Goal: Use online tool/utility: Utilize a website feature to perform a specific function

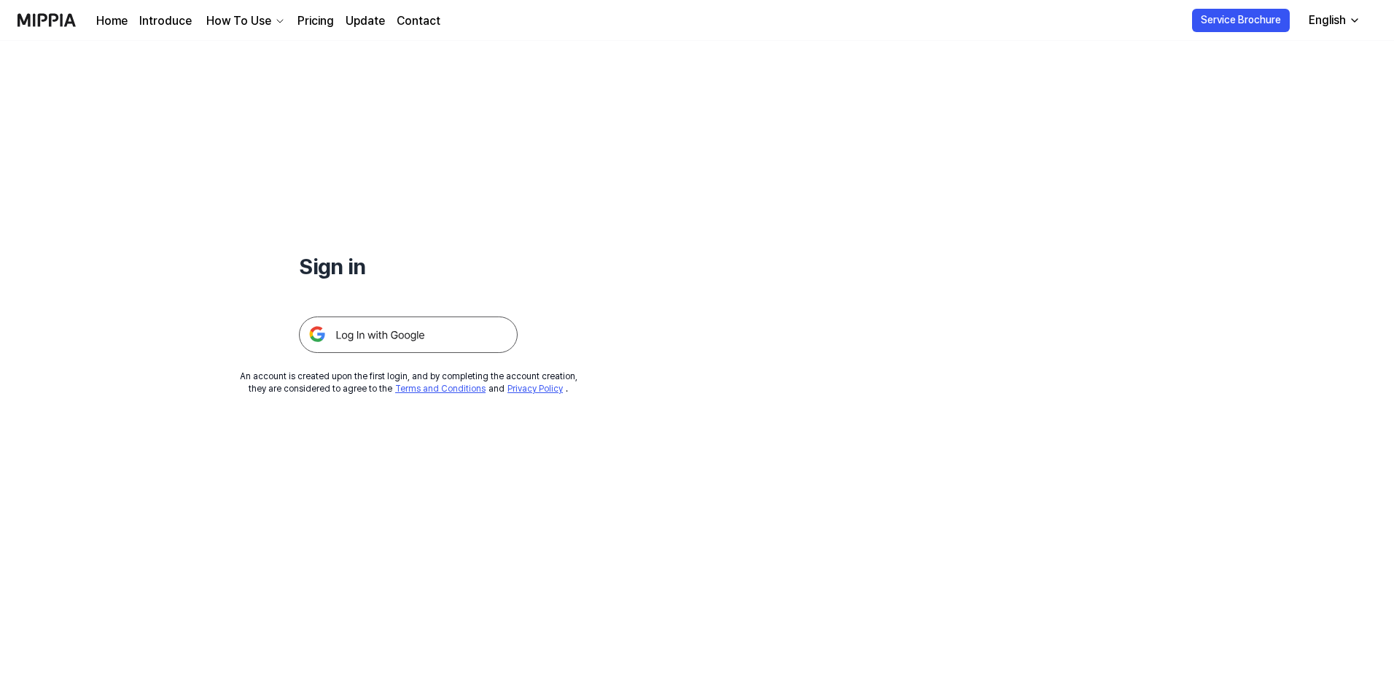
click at [431, 319] on img at bounding box center [408, 334] width 219 height 36
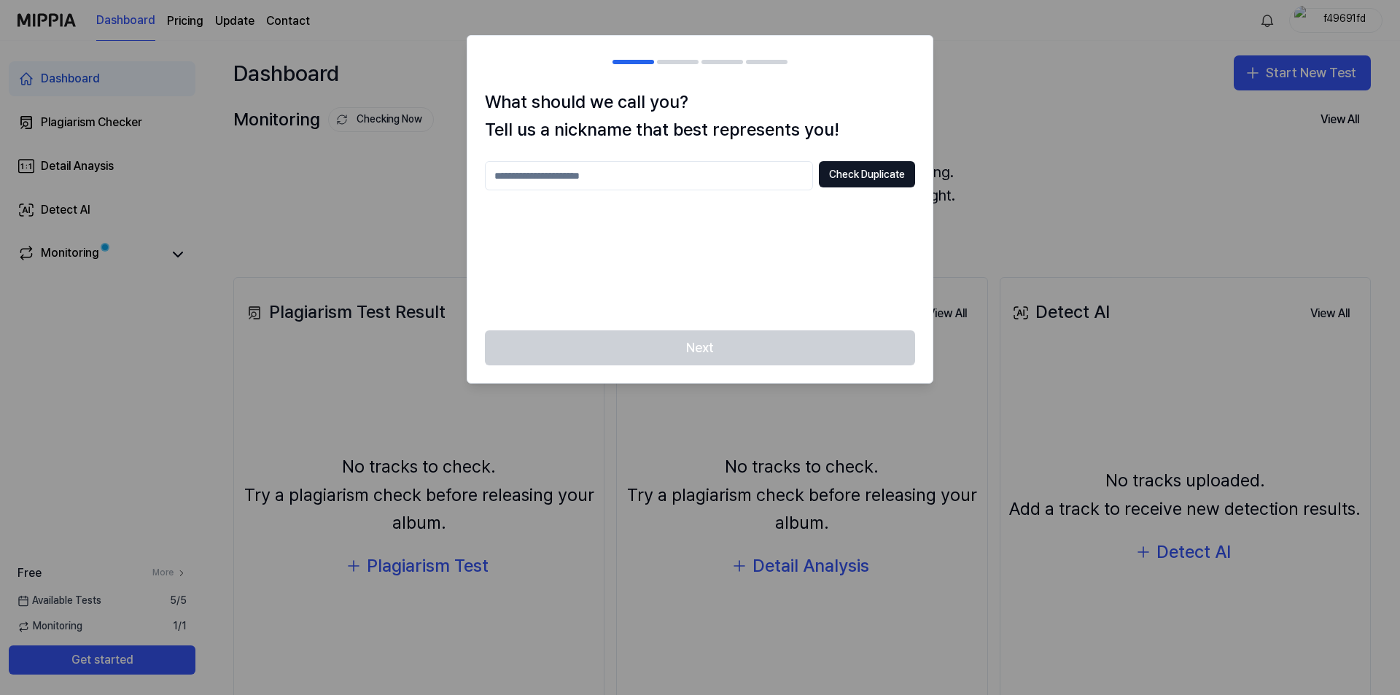
click at [668, 187] on input "text" at bounding box center [649, 175] width 328 height 29
type input "*******"
click at [873, 169] on button "Check Duplicate" at bounding box center [867, 174] width 96 height 26
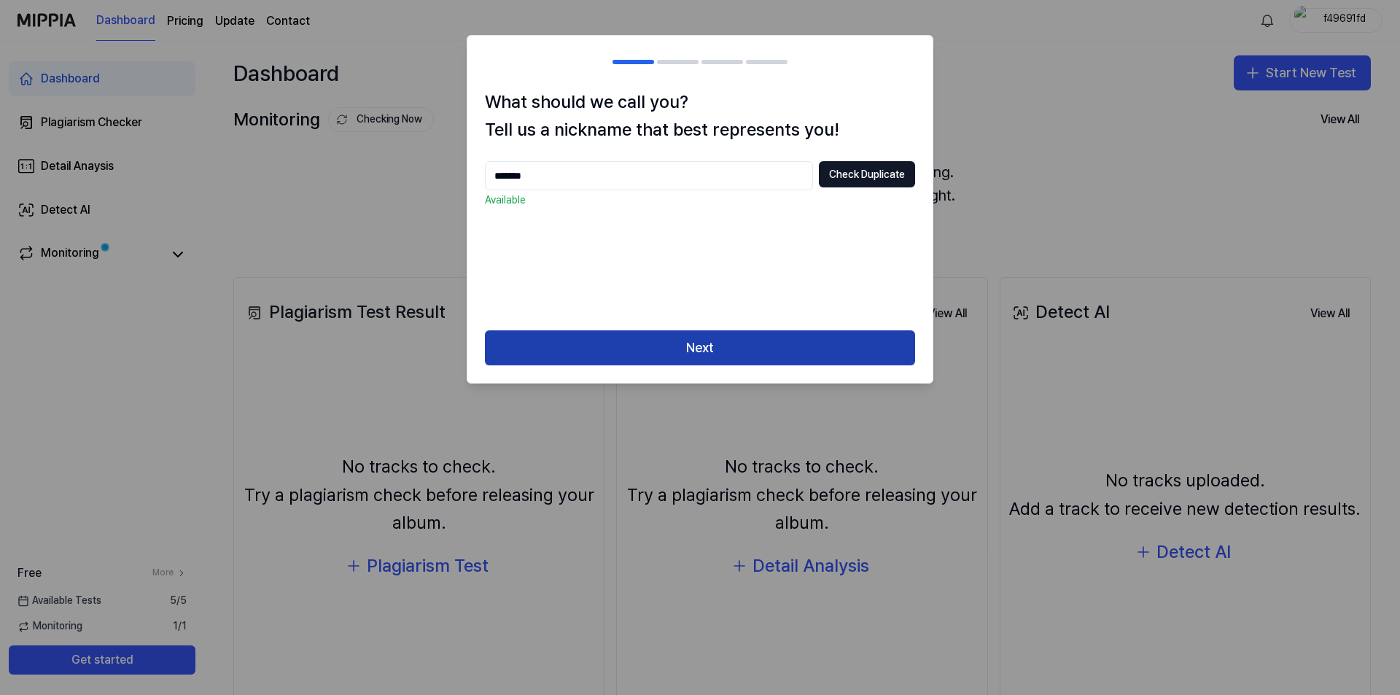
click at [770, 337] on button "Next" at bounding box center [700, 347] width 430 height 35
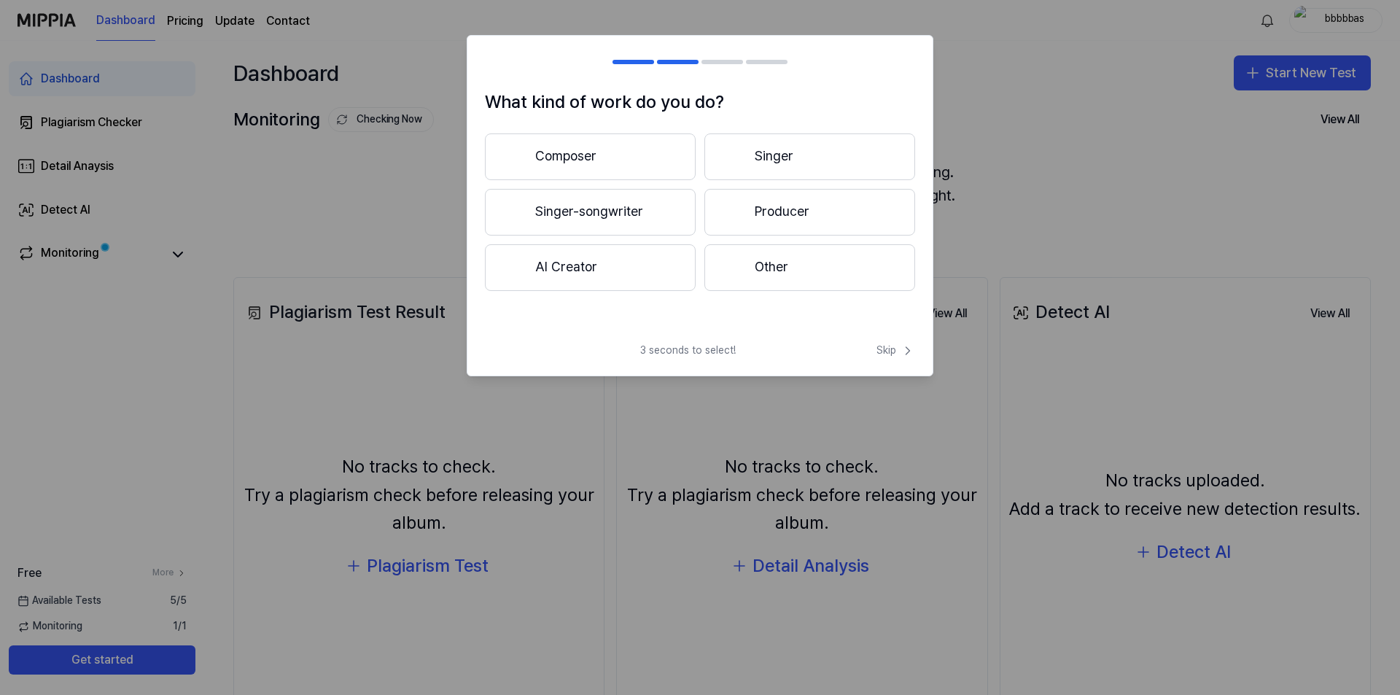
click at [780, 154] on button "Singer" at bounding box center [809, 156] width 211 height 47
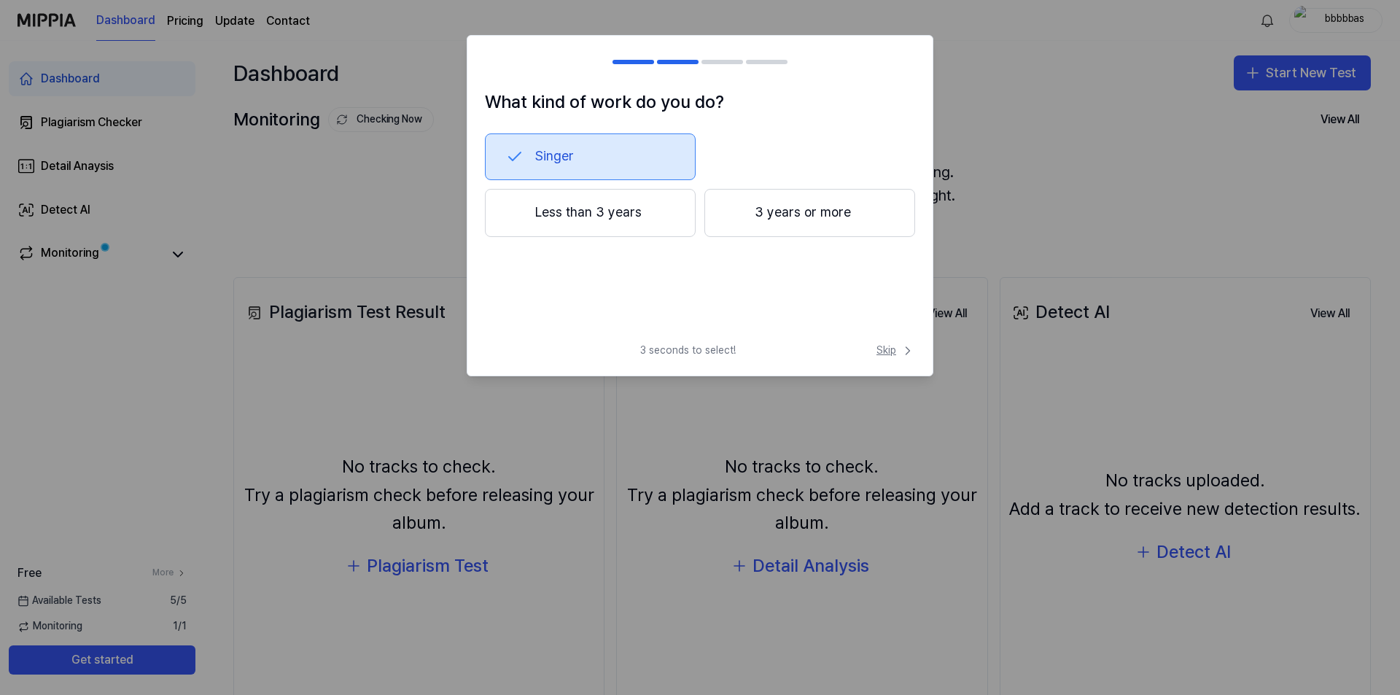
click at [893, 354] on span "Skip" at bounding box center [895, 350] width 39 height 15
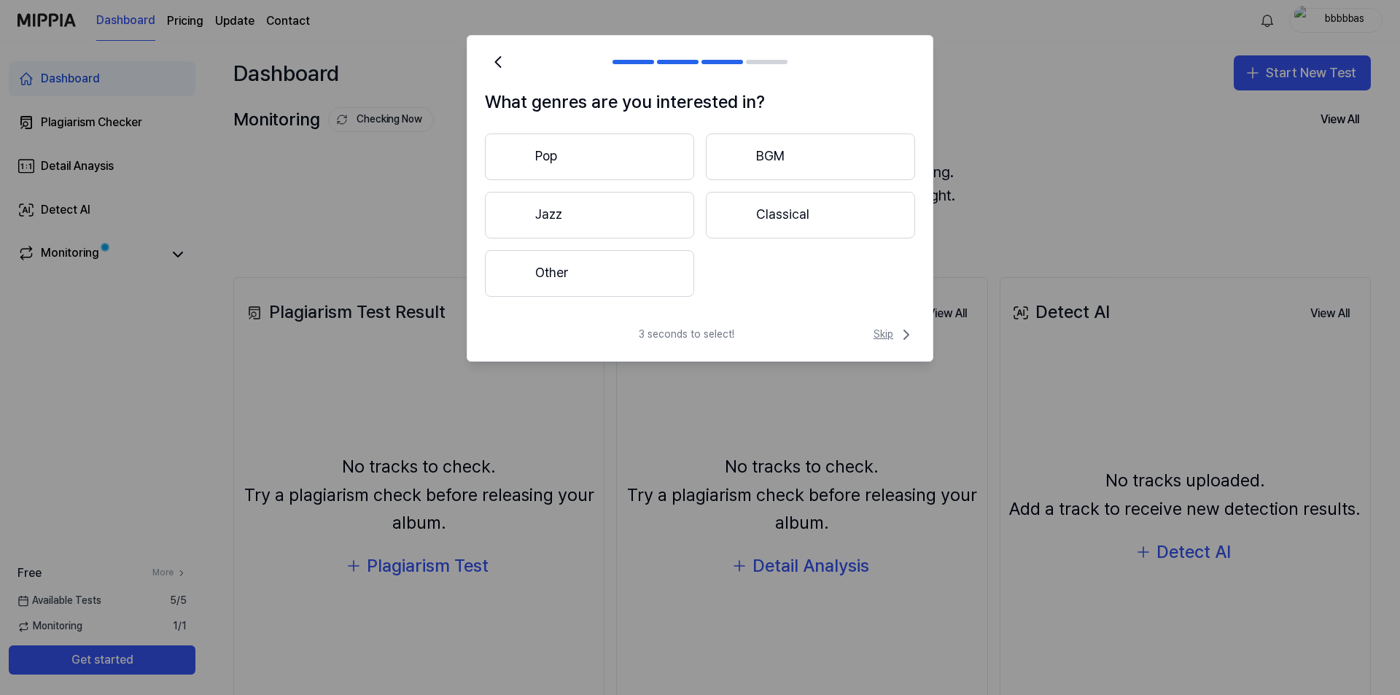
click at [887, 329] on span "Skip" at bounding box center [894, 334] width 42 height 17
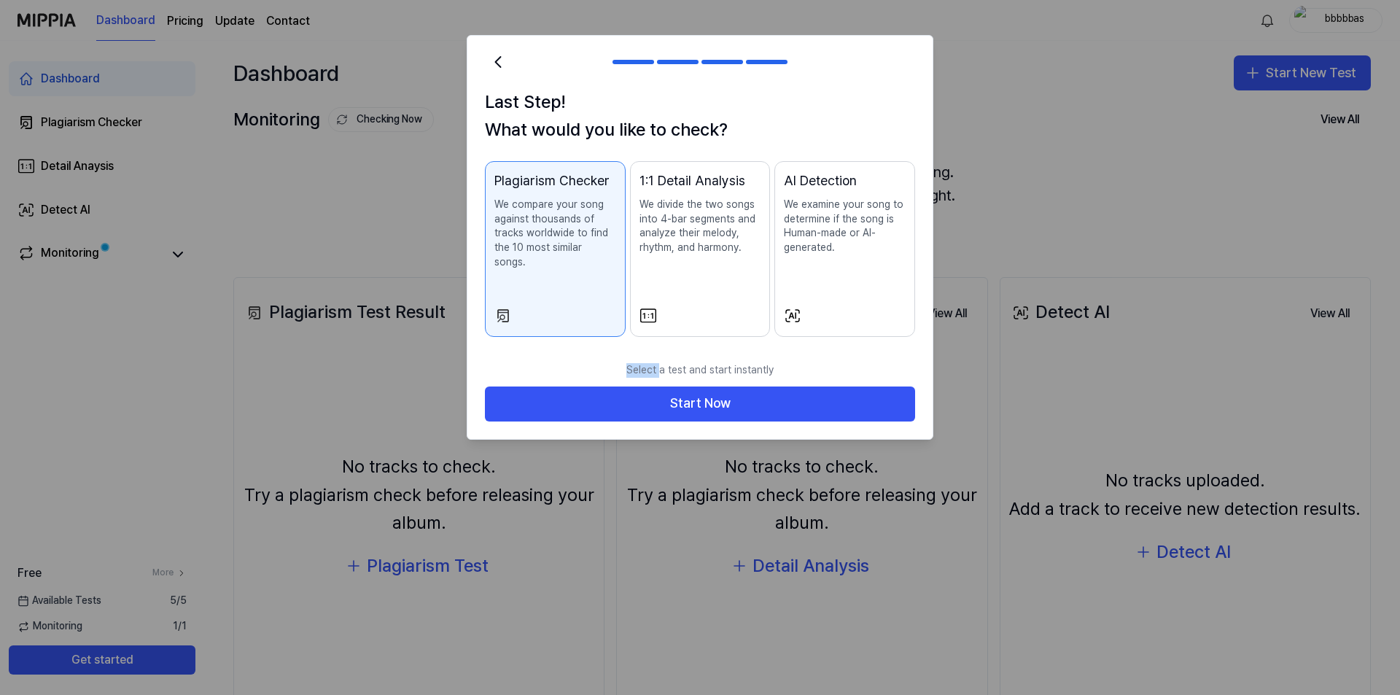
click at [887, 329] on div "Last Step! What would you like to check? Plagiarism Checker We compare your son…" at bounding box center [699, 221] width 465 height 267
click at [794, 371] on p "Select a test and start instantly" at bounding box center [700, 370] width 430 height 32
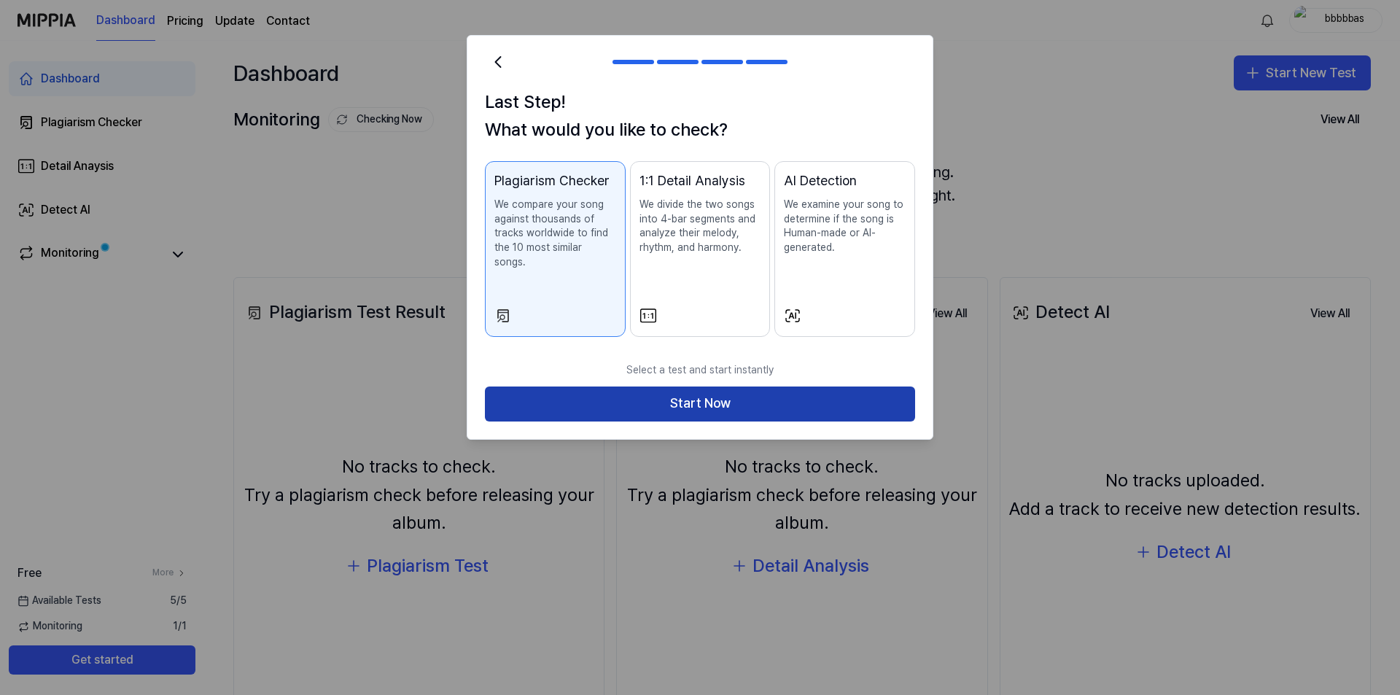
click at [803, 391] on button "Start Now" at bounding box center [700, 403] width 430 height 35
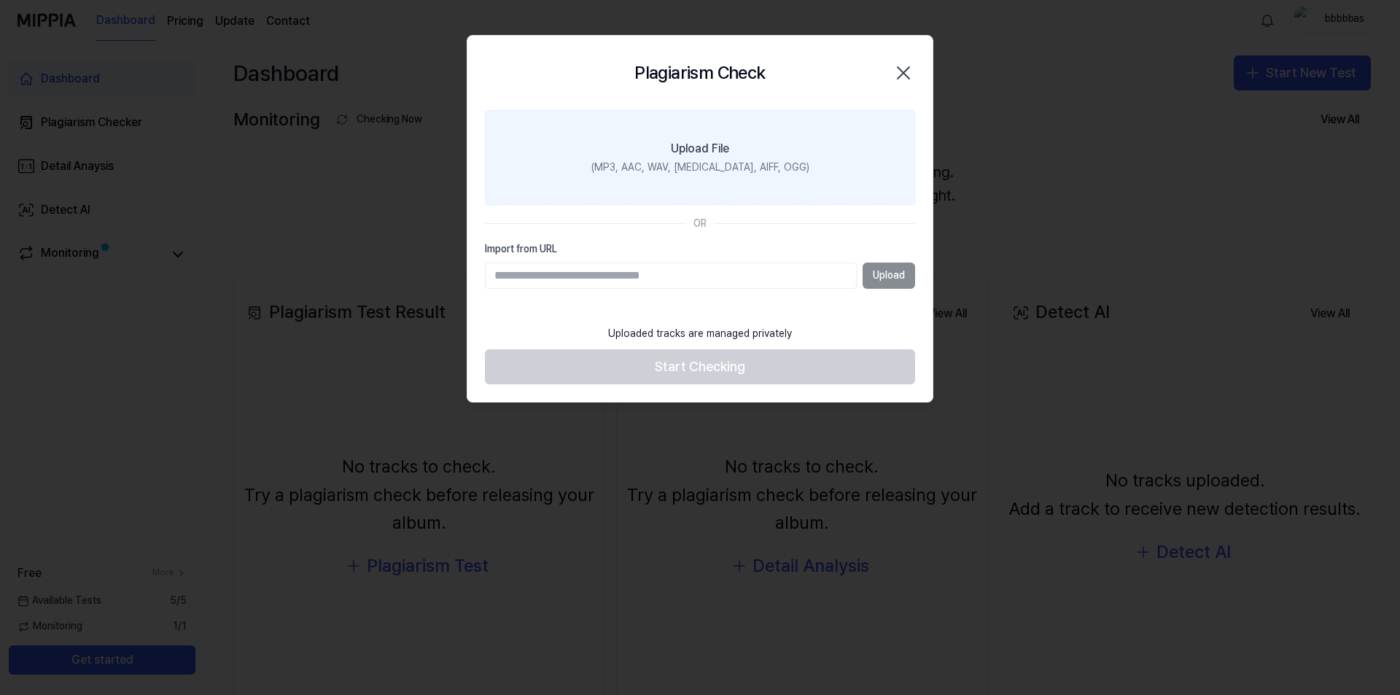
click at [709, 169] on div "(MP3, AAC, WAV, FLAC, AIFF, OGG)" at bounding box center [700, 167] width 218 height 15
click at [0, 0] on input "Upload File (MP3, AAC, WAV, FLAC, AIFF, OGG)" at bounding box center [0, 0] width 0 height 0
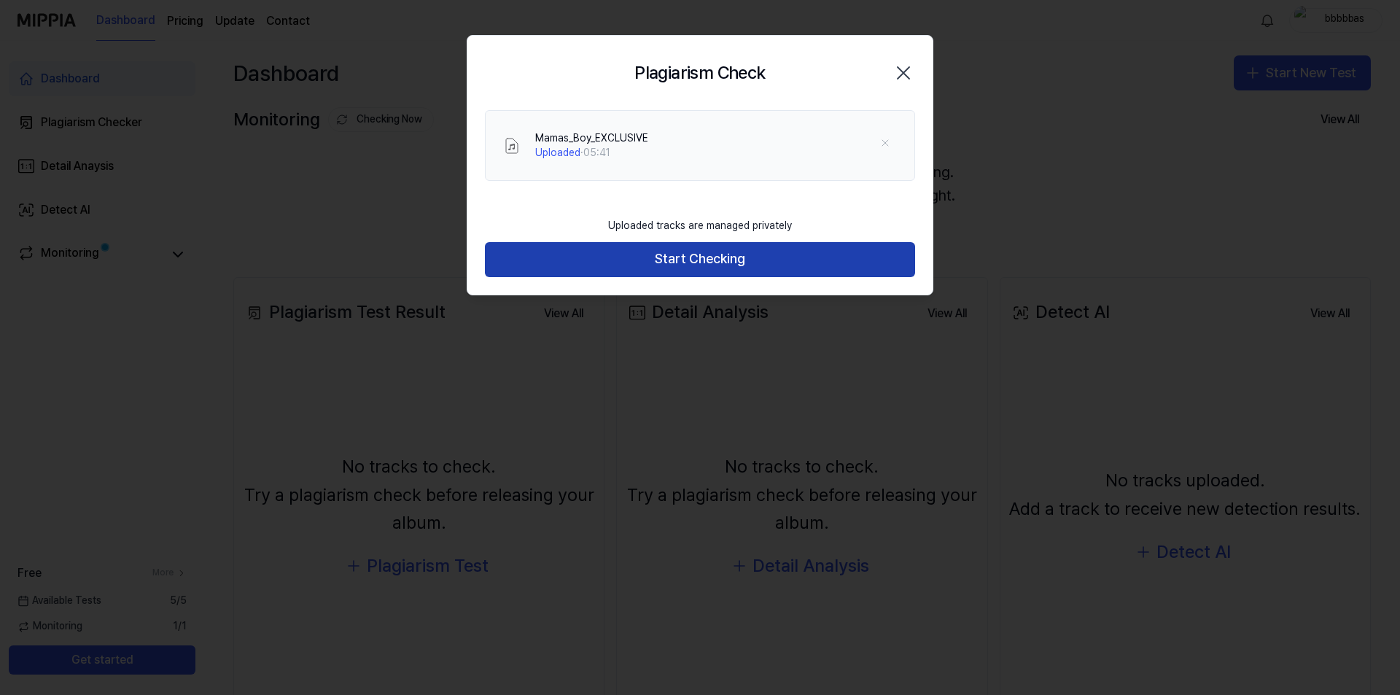
click at [701, 252] on button "Start Checking" at bounding box center [700, 259] width 430 height 35
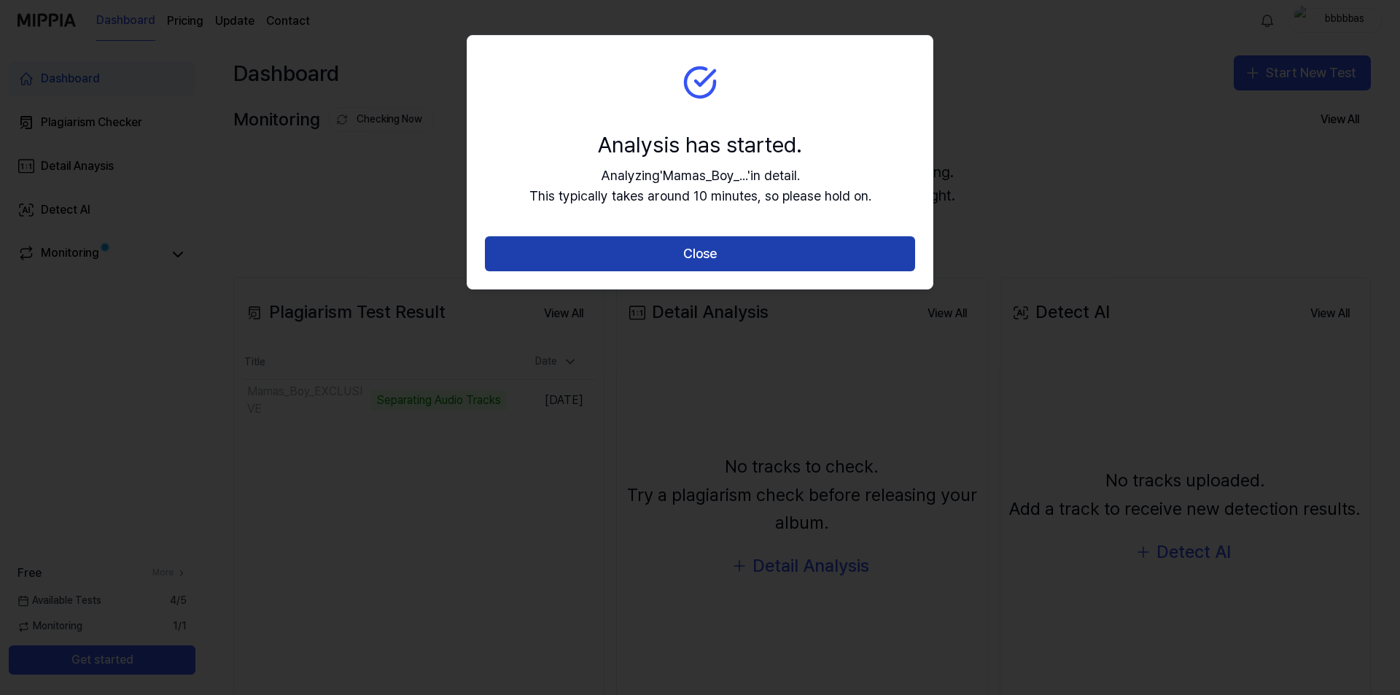
click at [765, 246] on button "Close" at bounding box center [700, 253] width 430 height 35
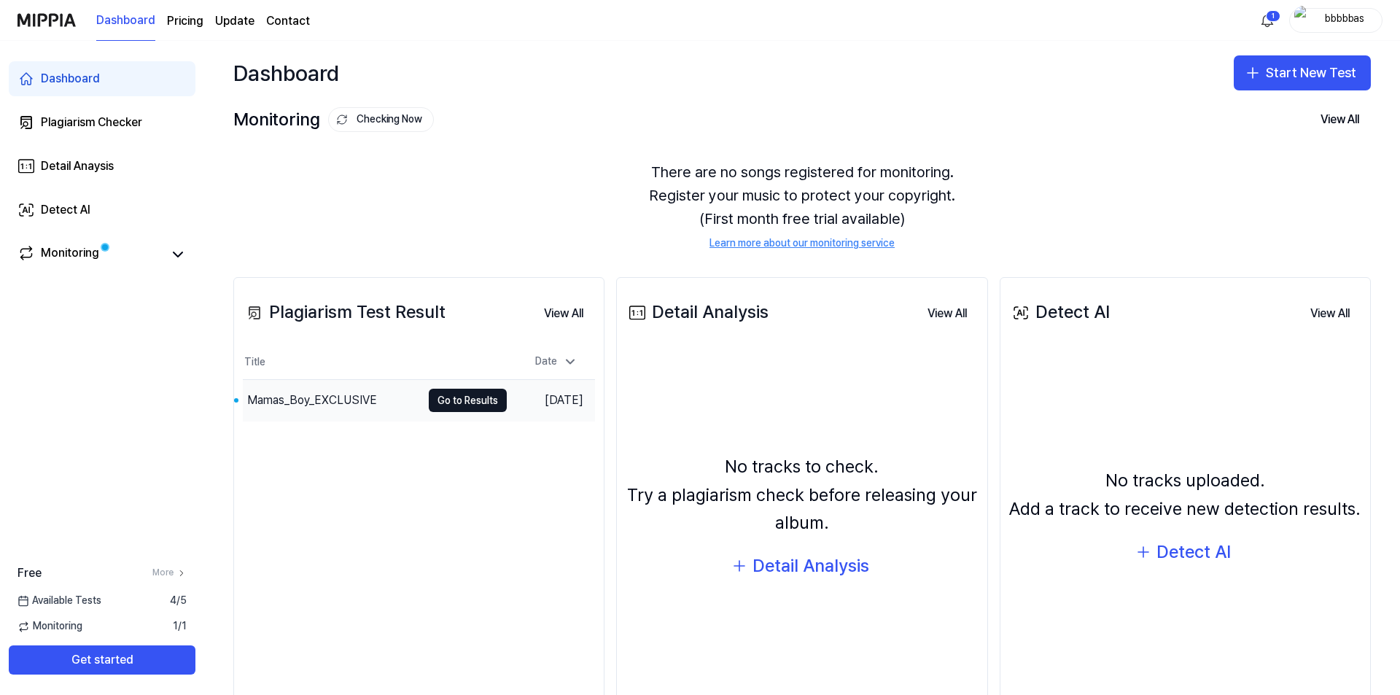
click at [488, 387] on td "Mamas_Boy_EXCLUSIVE Go to Results" at bounding box center [375, 400] width 264 height 41
click at [480, 396] on button "Go to Results" at bounding box center [468, 400] width 78 height 23
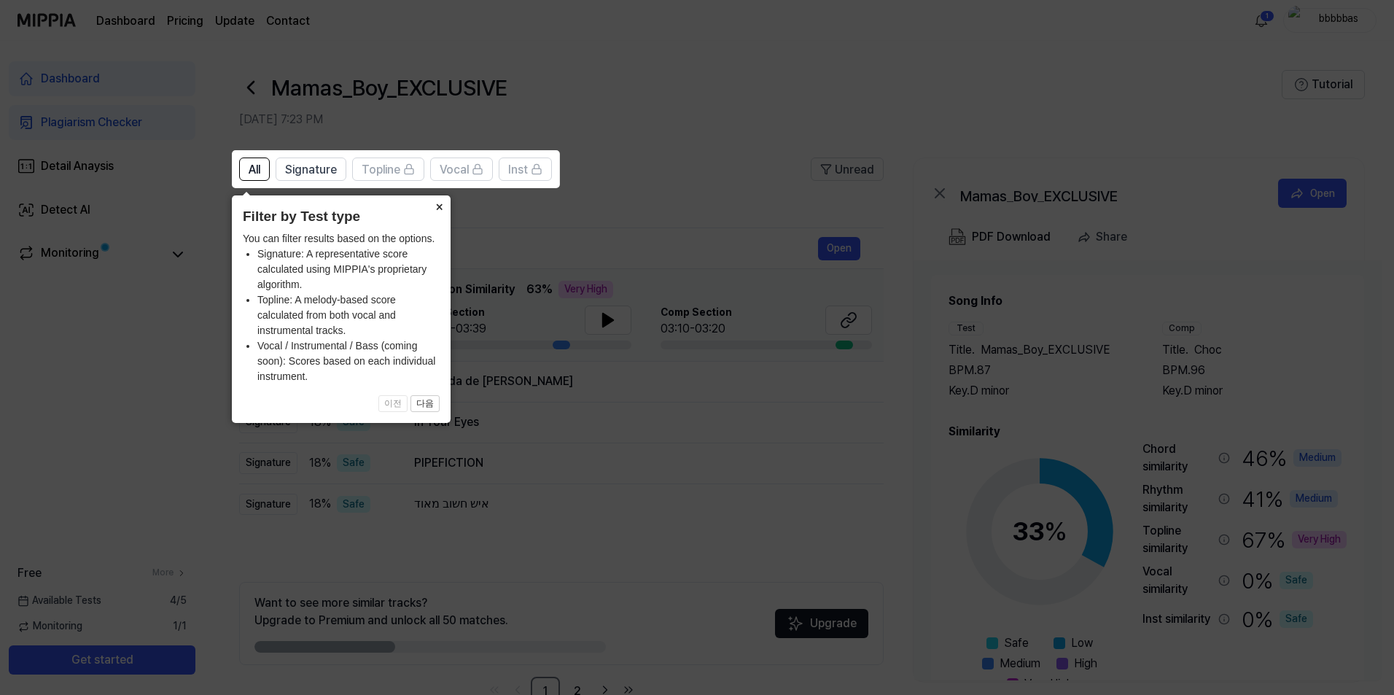
click at [429, 209] on button "×" at bounding box center [438, 205] width 23 height 20
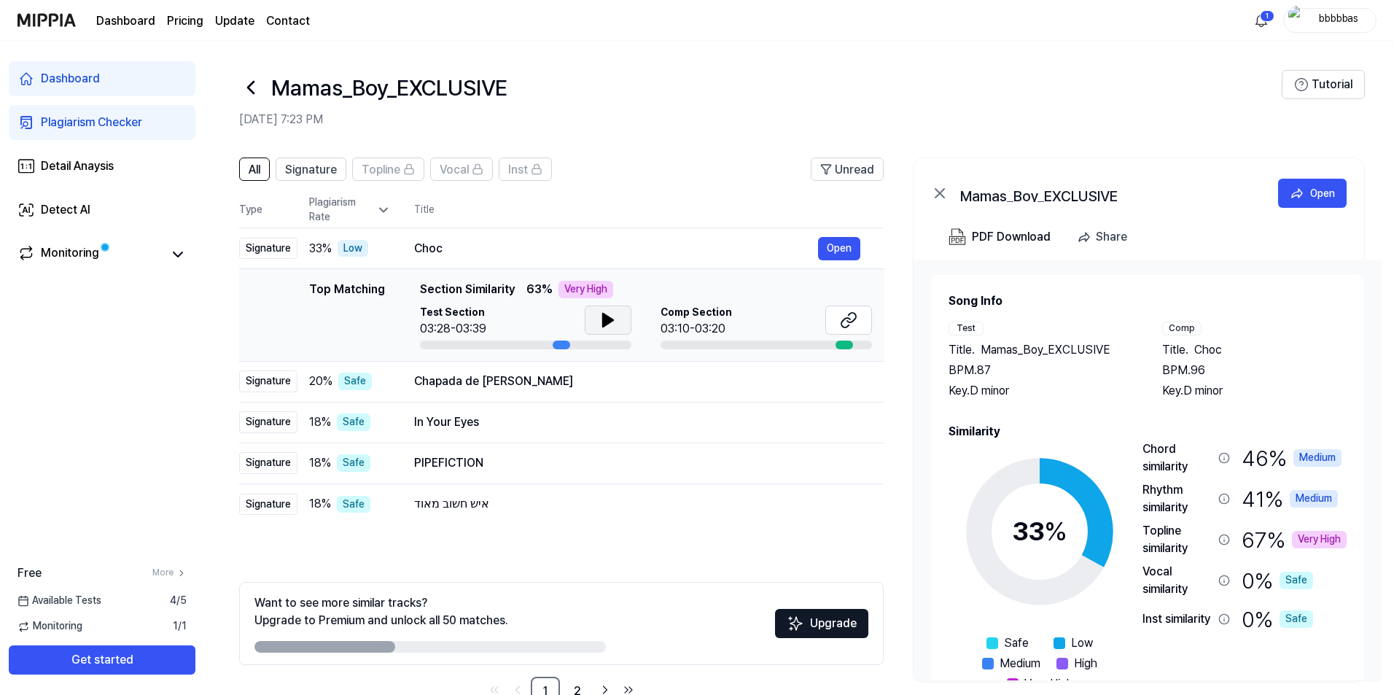
click at [596, 324] on button at bounding box center [608, 319] width 47 height 29
click at [837, 321] on button at bounding box center [848, 319] width 47 height 29
drag, startPoint x: 590, startPoint y: 335, endPoint x: 596, endPoint y: 325, distance: 11.8
click at [592, 334] on div at bounding box center [608, 321] width 47 height 32
click at [596, 325] on button at bounding box center [608, 319] width 47 height 29
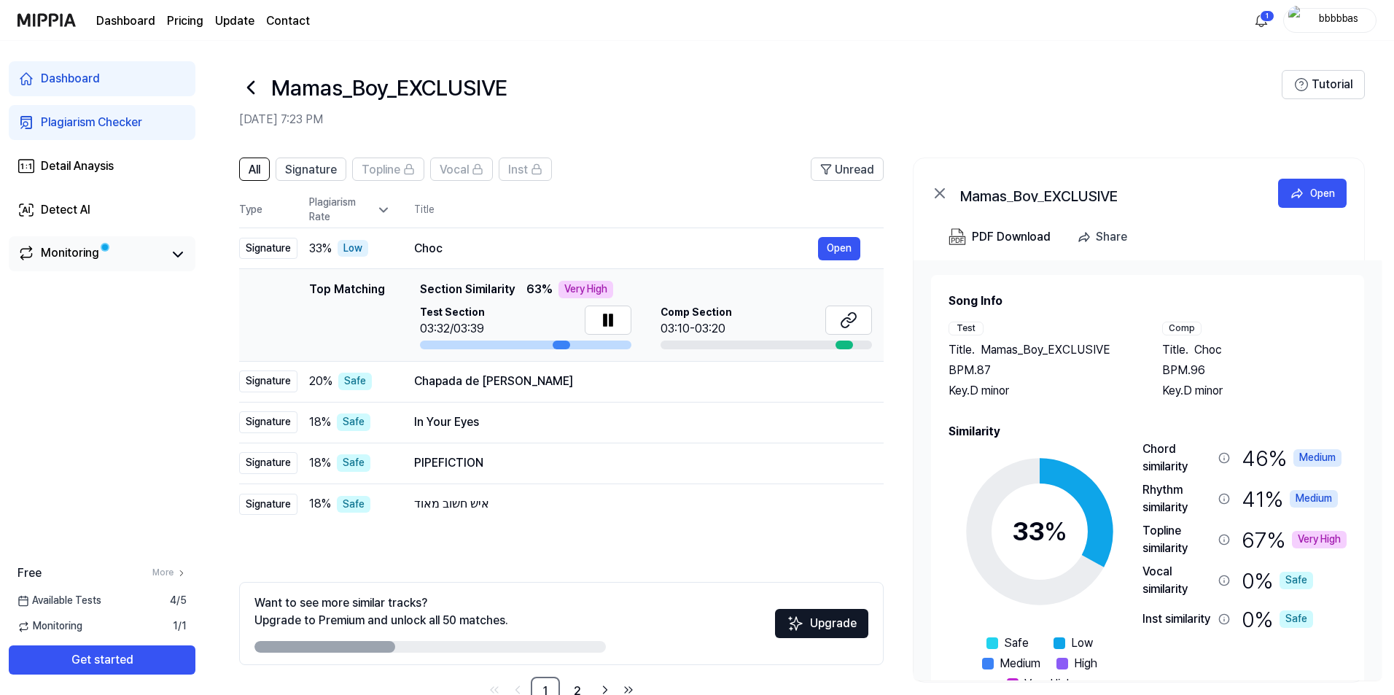
click at [133, 258] on link "Monitoring" at bounding box center [90, 254] width 146 height 20
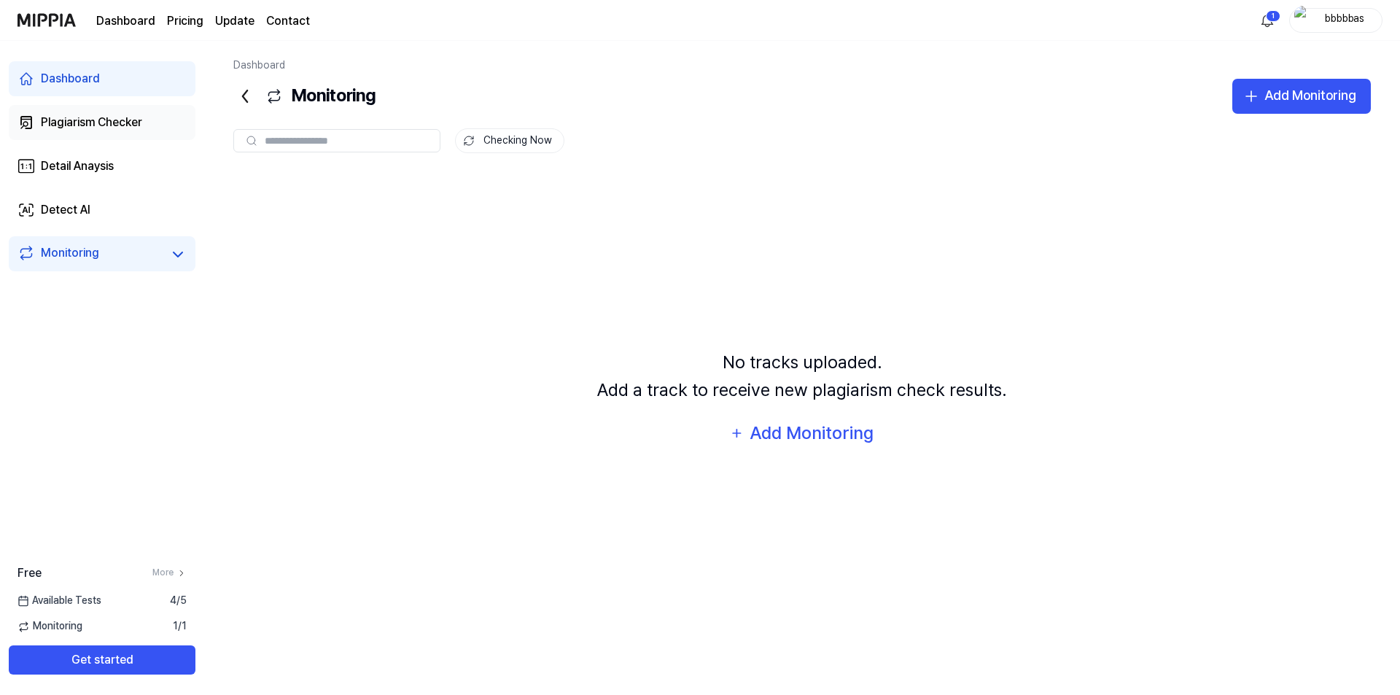
click at [98, 121] on div "Plagiarism Checker" at bounding box center [91, 122] width 101 height 17
